Goal: Information Seeking & Learning: Learn about a topic

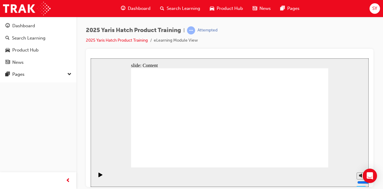
click at [334, 33] on div "2025 Yaris Hatch Product Training | Attempted 2025 Yaris Hatch Product Training…" at bounding box center [229, 37] width 287 height 22
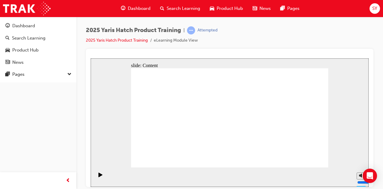
drag, startPoint x: 250, startPoint y: 121, endPoint x: 245, endPoint y: 122, distance: 5.3
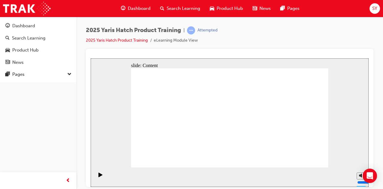
drag, startPoint x: 180, startPoint y: 102, endPoint x: 180, endPoint y: 105, distance: 3.0
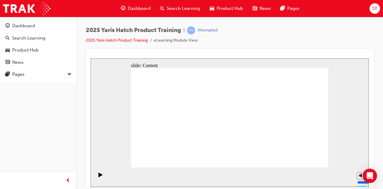
drag, startPoint x: 167, startPoint y: 113, endPoint x: 163, endPoint y: 109, distance: 5.5
drag, startPoint x: 166, startPoint y: 101, endPoint x: 176, endPoint y: 102, distance: 9.9
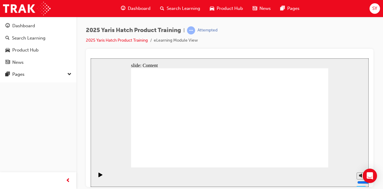
drag, startPoint x: 176, startPoint y: 102, endPoint x: 200, endPoint y: 101, distance: 24.5
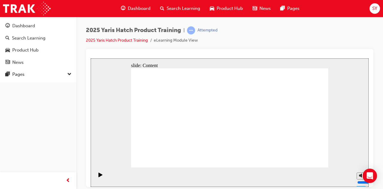
drag, startPoint x: 196, startPoint y: 75, endPoint x: 200, endPoint y: 75, distance: 3.3
drag, startPoint x: 209, startPoint y: 80, endPoint x: 216, endPoint y: 77, distance: 7.2
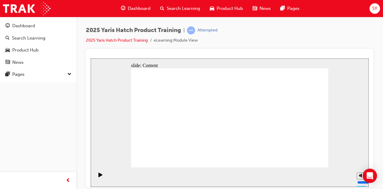
drag, startPoint x: 216, startPoint y: 75, endPoint x: 209, endPoint y: 75, distance: 7.2
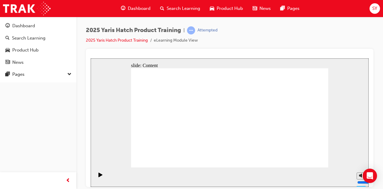
drag, startPoint x: 236, startPoint y: 118, endPoint x: 237, endPoint y: 109, distance: 9.3
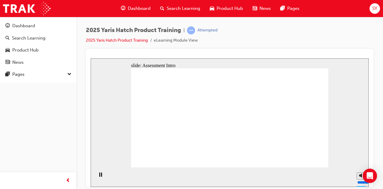
radio input "true"
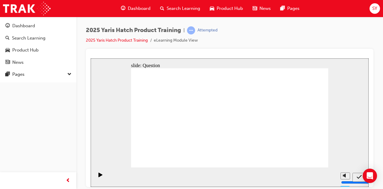
radio input "false"
radio input "true"
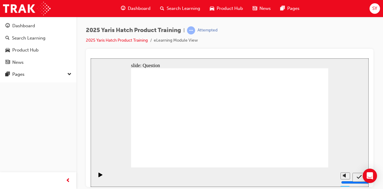
radio input "true"
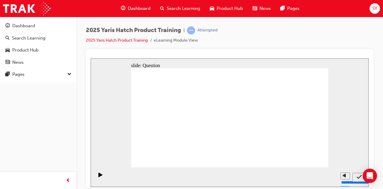
radio input "true"
drag, startPoint x: 253, startPoint y: 112, endPoint x: 184, endPoint y: 142, distance: 75.7
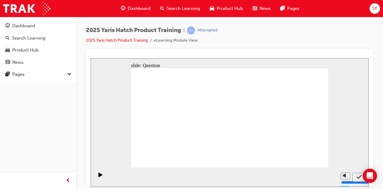
drag, startPoint x: 163, startPoint y: 136, endPoint x: 163, endPoint y: 126, distance: 10.2
drag, startPoint x: 160, startPoint y: 111, endPoint x: 301, endPoint y: 140, distance: 143.5
drag, startPoint x: 294, startPoint y: 116, endPoint x: 223, endPoint y: 145, distance: 77.0
drag, startPoint x: 201, startPoint y: 113, endPoint x: 200, endPoint y: 118, distance: 5.2
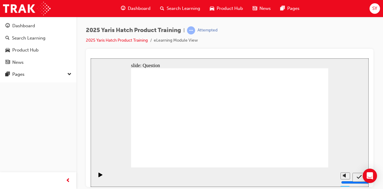
drag, startPoint x: 224, startPoint y: 108, endPoint x: 258, endPoint y: 137, distance: 45.0
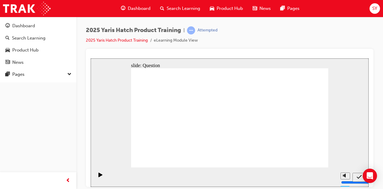
radio input "true"
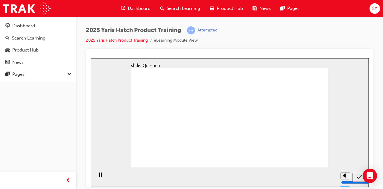
radio input "true"
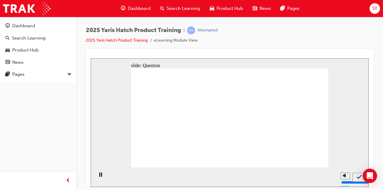
radio input "false"
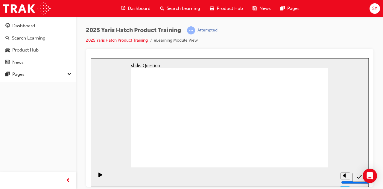
radio input "true"
drag, startPoint x: 301, startPoint y: 113, endPoint x: 293, endPoint y: 130, distance: 18.3
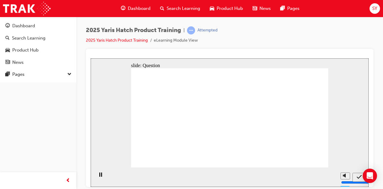
drag, startPoint x: 265, startPoint y: 118, endPoint x: 264, endPoint y: 143, distance: 24.5
drag, startPoint x: 224, startPoint y: 106, endPoint x: 222, endPoint y: 141, distance: 35.6
drag, startPoint x: 191, startPoint y: 104, endPoint x: 190, endPoint y: 139, distance: 34.4
drag, startPoint x: 157, startPoint y: 104, endPoint x: 162, endPoint y: 141, distance: 36.8
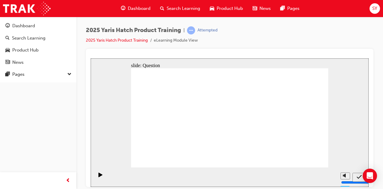
drag, startPoint x: 279, startPoint y: 101, endPoint x: 280, endPoint y: 104, distance: 3.4
radio input "true"
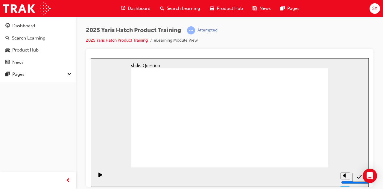
radio input "true"
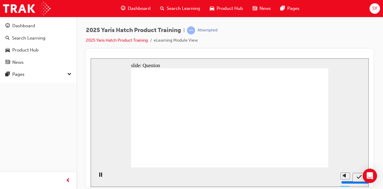
radio input "true"
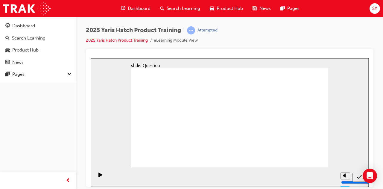
radio input "true"
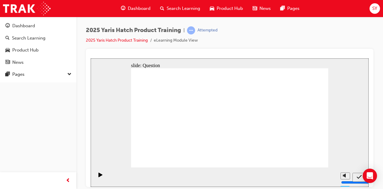
drag, startPoint x: 264, startPoint y: 112, endPoint x: 221, endPoint y: 124, distance: 44.7
drag, startPoint x: 161, startPoint y: 110, endPoint x: 181, endPoint y: 113, distance: 19.3
drag, startPoint x: 166, startPoint y: 106, endPoint x: 152, endPoint y: 105, distance: 13.8
drag, startPoint x: 183, startPoint y: 118, endPoint x: 147, endPoint y: 149, distance: 48.1
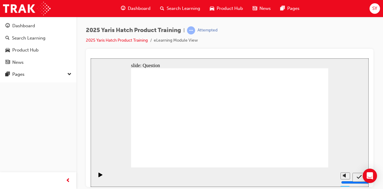
drag, startPoint x: 220, startPoint y: 115, endPoint x: 257, endPoint y: 142, distance: 45.2
drag, startPoint x: 304, startPoint y: 118, endPoint x: 227, endPoint y: 153, distance: 84.6
drag, startPoint x: 148, startPoint y: 113, endPoint x: 300, endPoint y: 142, distance: 154.7
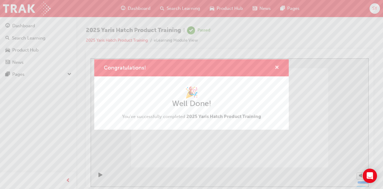
click at [276, 65] on span "cross-icon" at bounding box center [277, 67] width 4 height 5
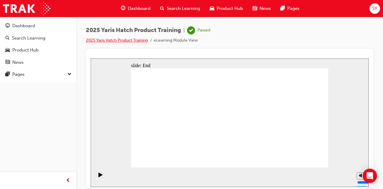
click at [100, 41] on link "2025 Yaris Hatch Product Training" at bounding box center [117, 40] width 62 height 5
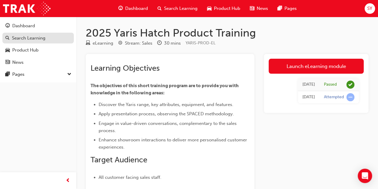
click at [31, 35] on div "Search Learning" at bounding box center [28, 38] width 33 height 7
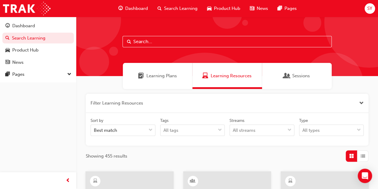
click at [161, 79] on span "Learning Plans" at bounding box center [162, 75] width 31 height 7
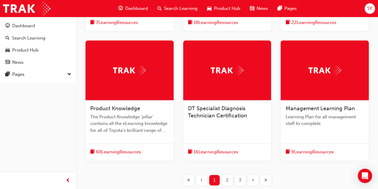
scroll to position [239, 0]
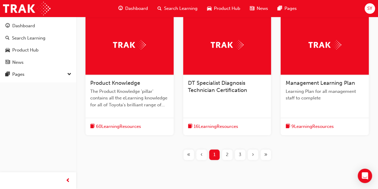
click at [225, 151] on div "2" at bounding box center [227, 154] width 10 height 10
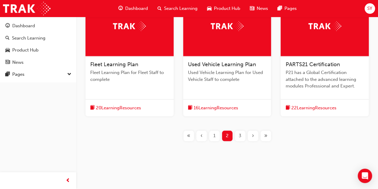
click at [239, 137] on span "3" at bounding box center [240, 135] width 3 height 7
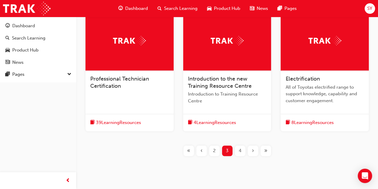
scroll to position [269, 0]
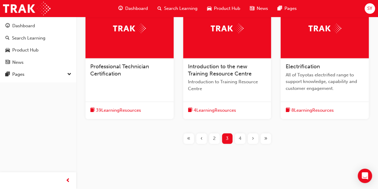
click at [214, 138] on span "2" at bounding box center [214, 138] width 3 height 7
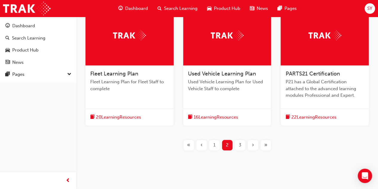
click at [214, 144] on span "1" at bounding box center [215, 144] width 2 height 7
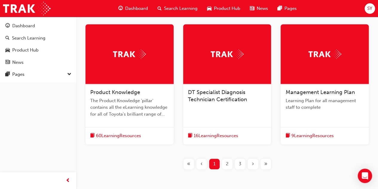
scroll to position [258, 0]
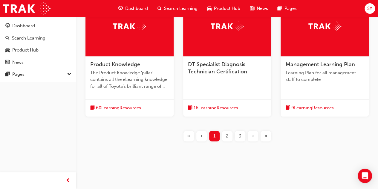
click at [224, 135] on div "2" at bounding box center [227, 136] width 10 height 10
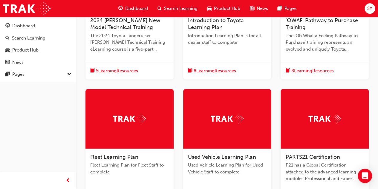
scroll to position [78, 0]
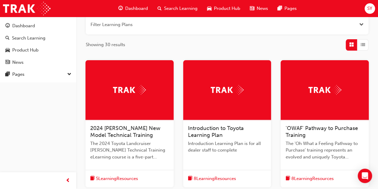
click at [223, 9] on span "Product Hub" at bounding box center [227, 8] width 26 height 7
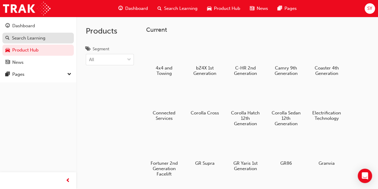
click at [35, 40] on div "Search Learning" at bounding box center [28, 38] width 33 height 7
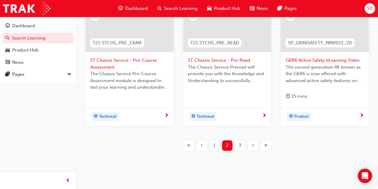
scroll to position [329, 0]
click at [217, 142] on div "1" at bounding box center [214, 144] width 10 height 10
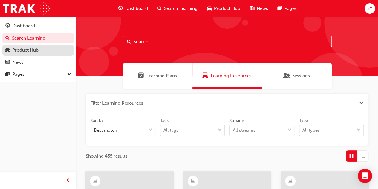
click at [23, 50] on div "Product Hub" at bounding box center [25, 50] width 26 height 7
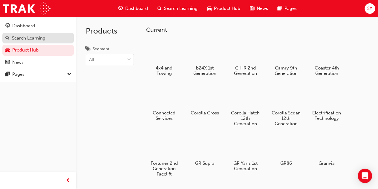
click at [27, 42] on link "Search Learning" at bounding box center [37, 38] width 71 height 11
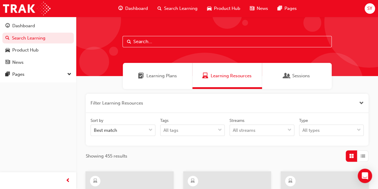
click at [160, 78] on span "Learning Plans" at bounding box center [162, 75] width 31 height 7
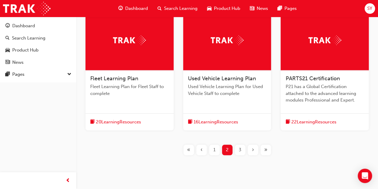
scroll to position [278, 0]
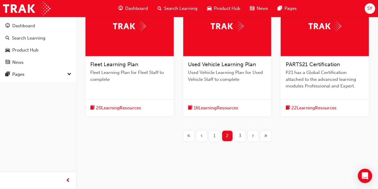
click at [214, 133] on span "1" at bounding box center [215, 135] width 2 height 7
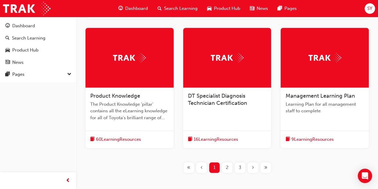
scroll to position [239, 0]
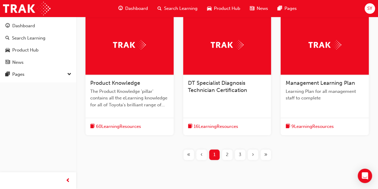
click at [228, 150] on div "2" at bounding box center [227, 154] width 10 height 10
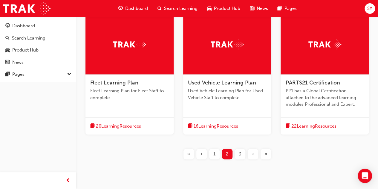
scroll to position [269, 0]
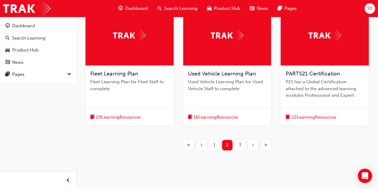
click at [239, 146] on span "3" at bounding box center [240, 144] width 3 height 7
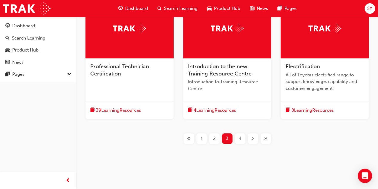
click at [241, 140] on span "4" at bounding box center [240, 138] width 3 height 7
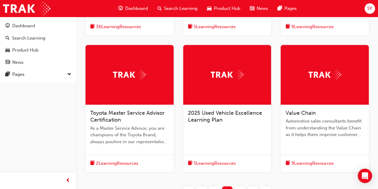
scroll to position [179, 0]
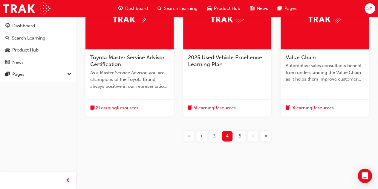
click at [212, 136] on div "3" at bounding box center [214, 136] width 10 height 10
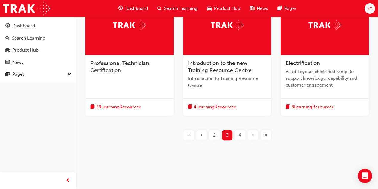
scroll to position [272, 0]
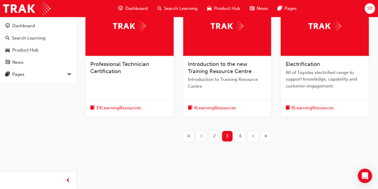
click at [212, 136] on div "2" at bounding box center [214, 136] width 10 height 10
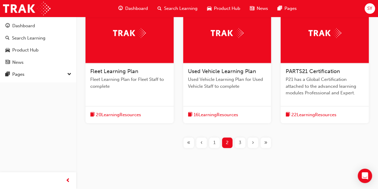
click at [212, 139] on div "1" at bounding box center [214, 142] width 10 height 10
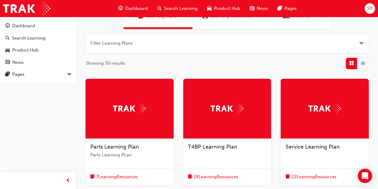
scroll to position [30, 0]
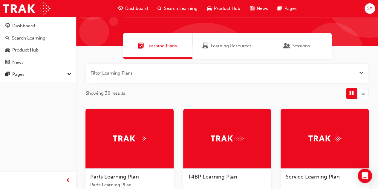
click at [185, 9] on span "Search Learning" at bounding box center [180, 8] width 33 height 7
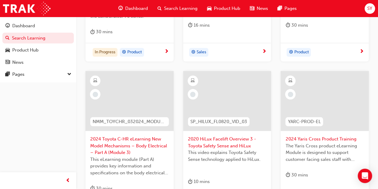
scroll to position [261, 0]
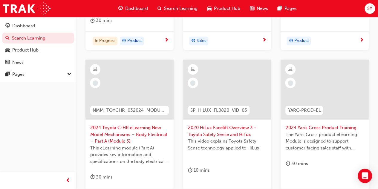
click at [123, 129] on span "2024 Toyota C-HR eLearning New Model Mechanisms – Body Electrical – Part A (Mod…" at bounding box center [129, 134] width 79 height 20
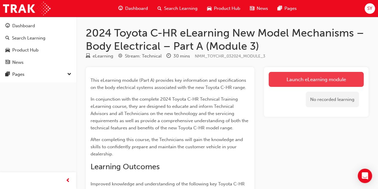
click at [336, 82] on link "Launch eLearning module" at bounding box center [316, 79] width 95 height 15
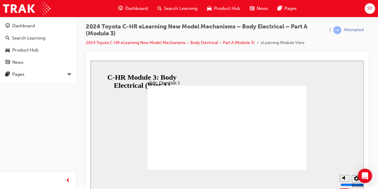
radio input "false"
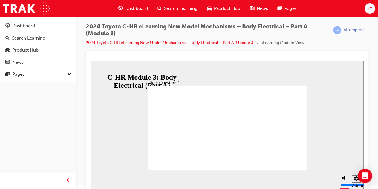
radio input "true"
